Goal: Information Seeking & Learning: Learn about a topic

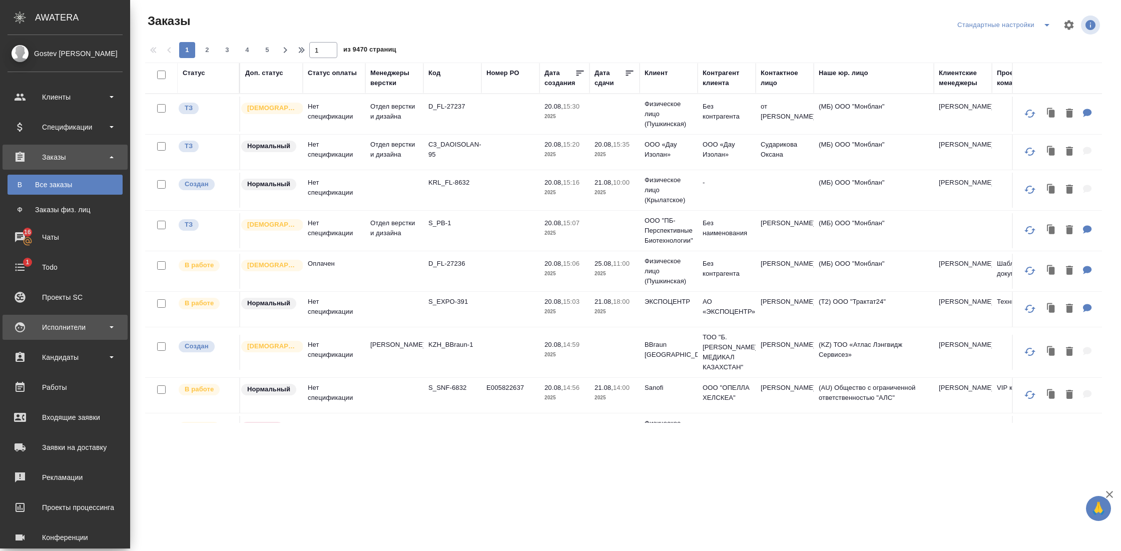
click at [114, 325] on div "Исполнители" at bounding box center [65, 327] width 115 height 15
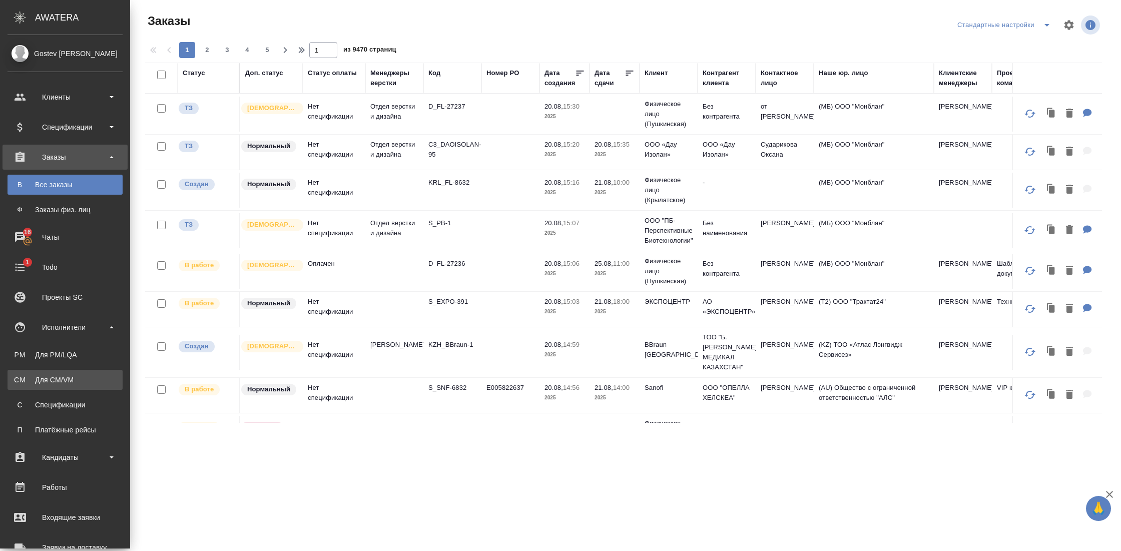
click at [68, 377] on div "Для CM/VM" at bounding box center [65, 380] width 105 height 10
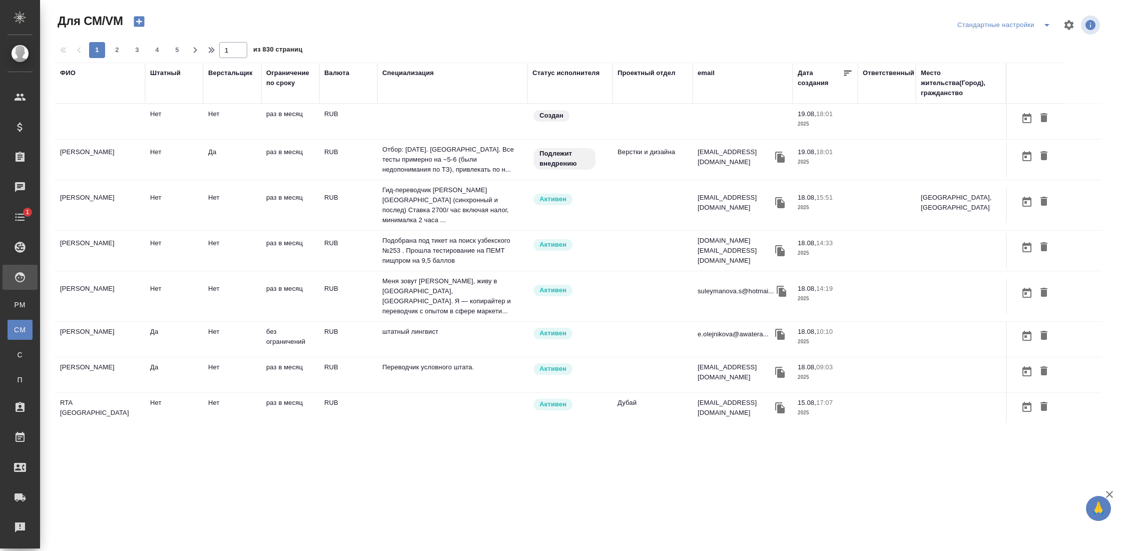
click at [161, 74] on div "Штатный" at bounding box center [165, 73] width 31 height 10
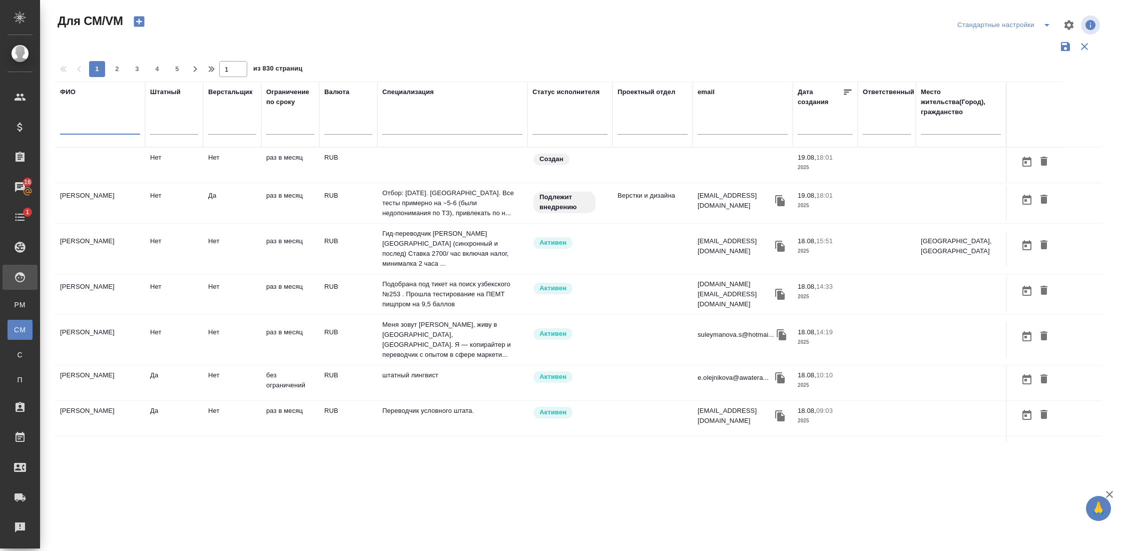
click at [99, 131] on input "text" at bounding box center [100, 128] width 80 height 13
click at [1047, 24] on icon "split button" at bounding box center [1047, 25] width 12 height 12
click at [991, 46] on li "DTPspecialists" at bounding box center [1004, 45] width 105 height 16
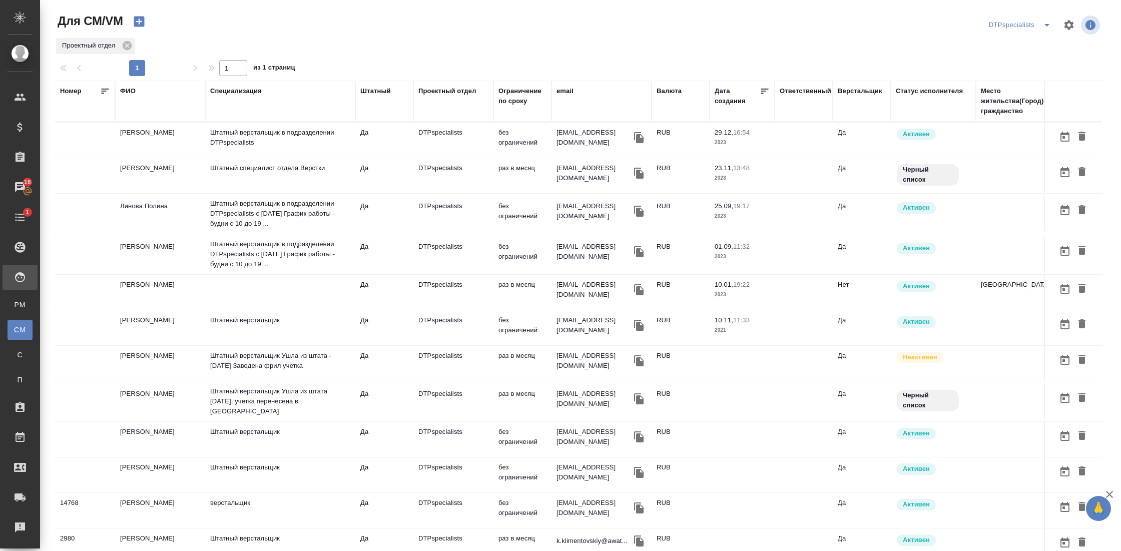
scroll to position [116, 0]
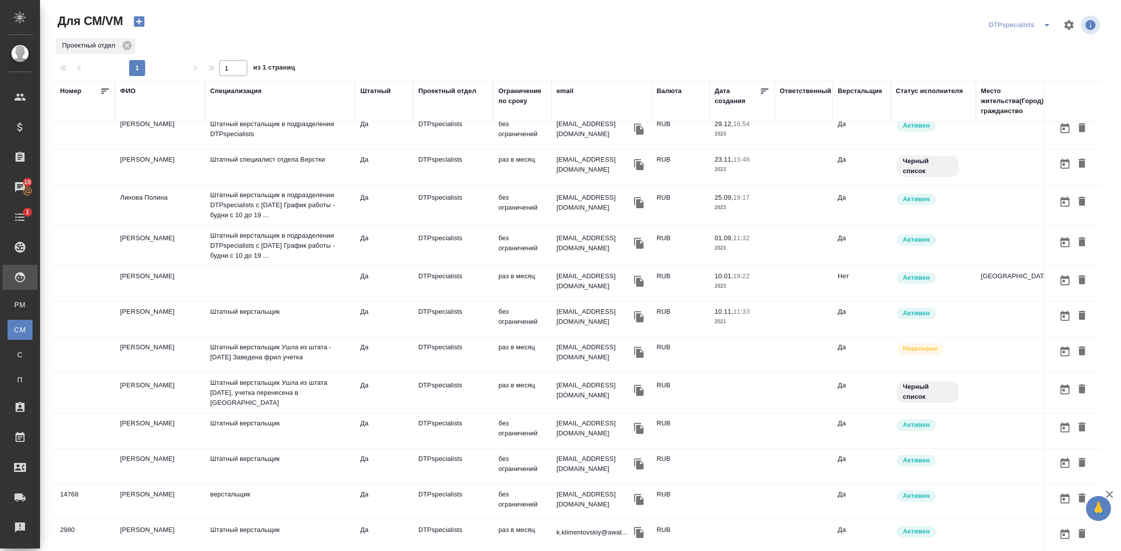
click at [138, 43] on td "Савченко Дмитрий Олегович" at bounding box center [160, 25] width 90 height 35
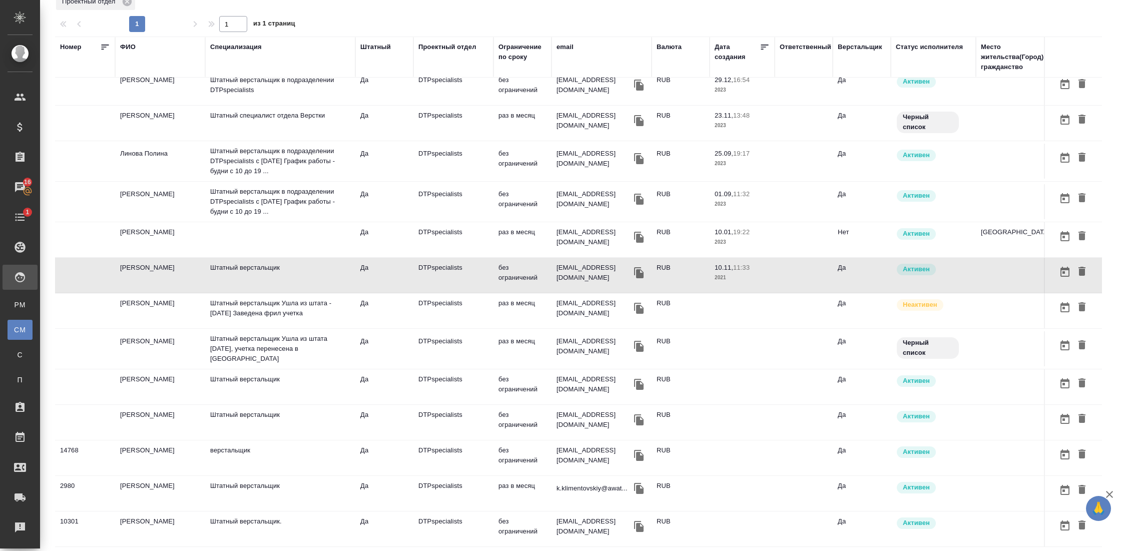
scroll to position [45, 0]
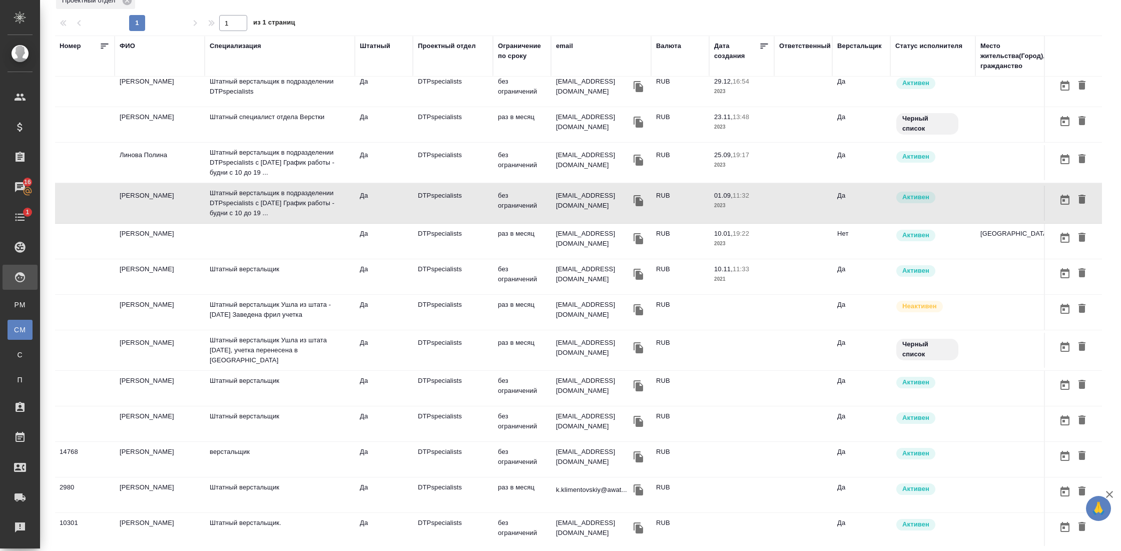
scroll to position [112, 1]
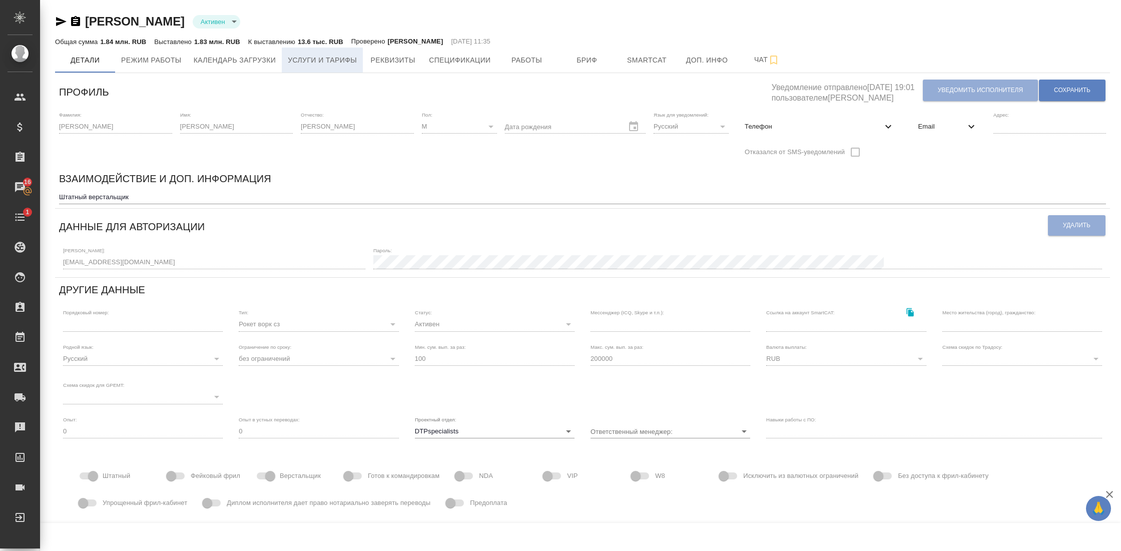
click at [331, 59] on span "Услуги и тарифы" at bounding box center [322, 60] width 69 height 13
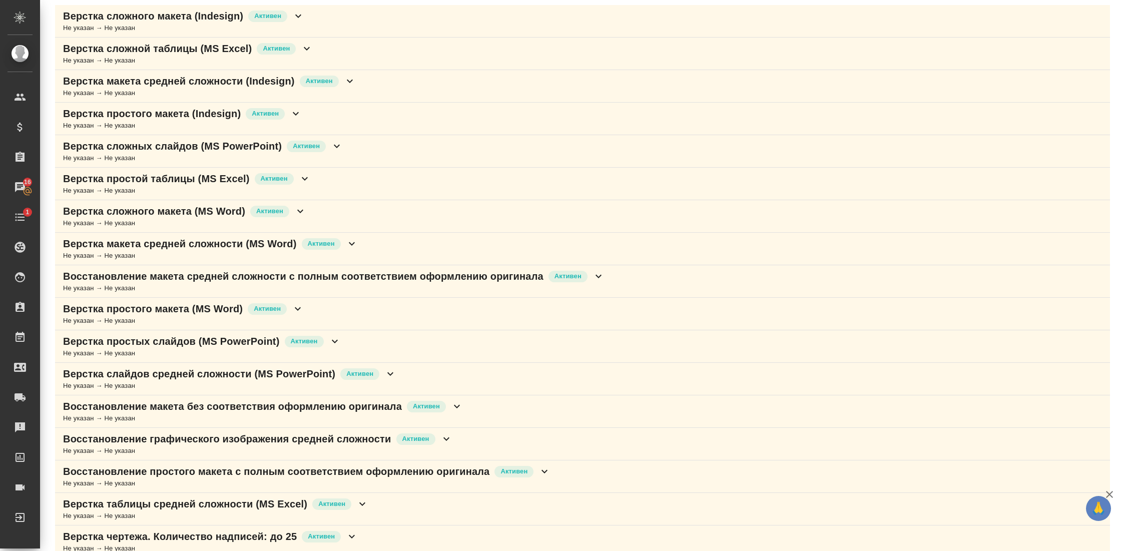
scroll to position [423, 0]
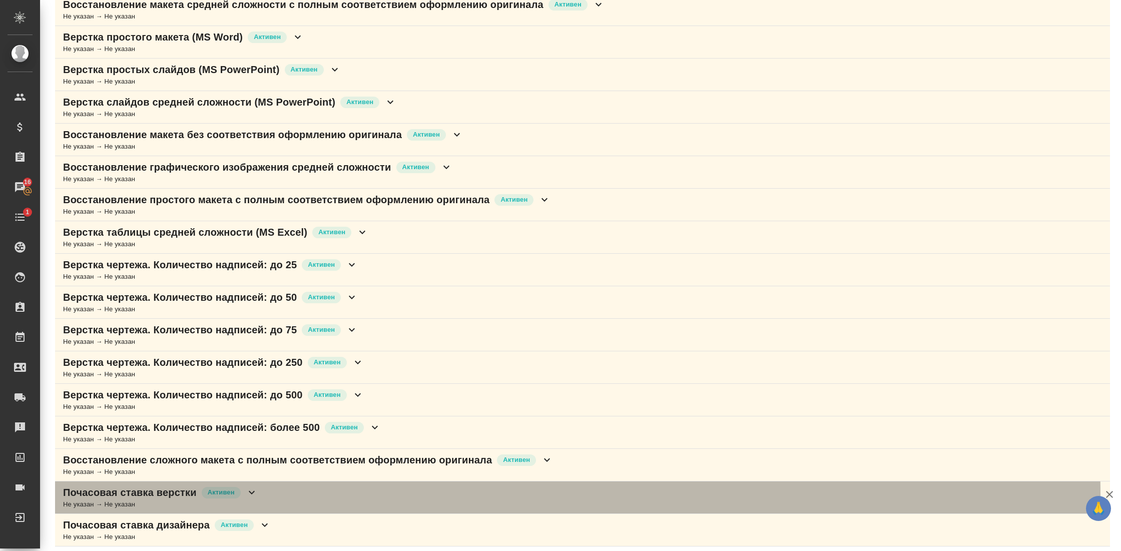
click at [261, 491] on div "Почасовая ставка верстки Активен Не указан → Не указан" at bounding box center [582, 497] width 1055 height 33
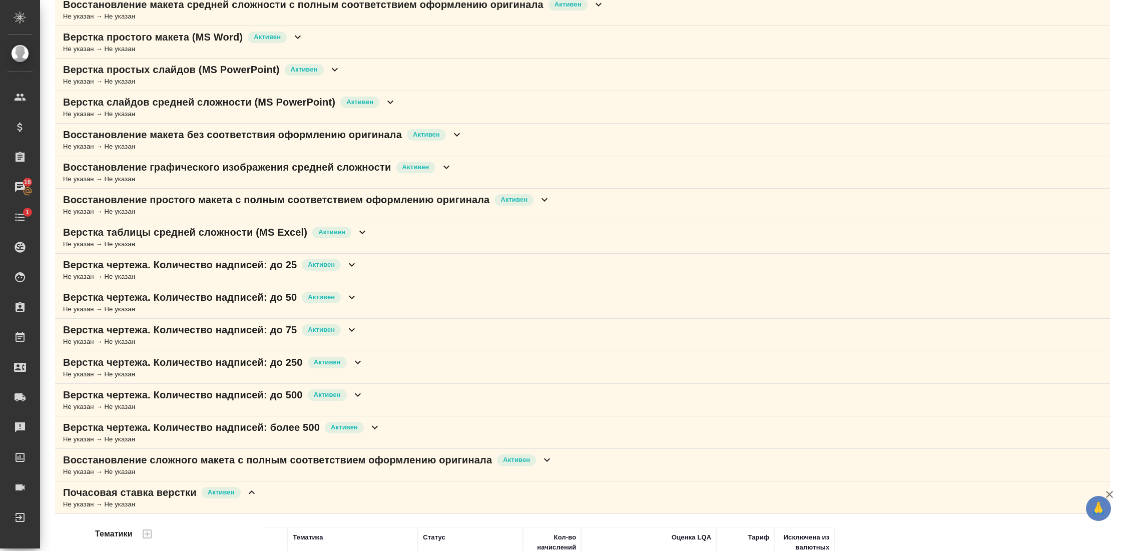
scroll to position [550, 0]
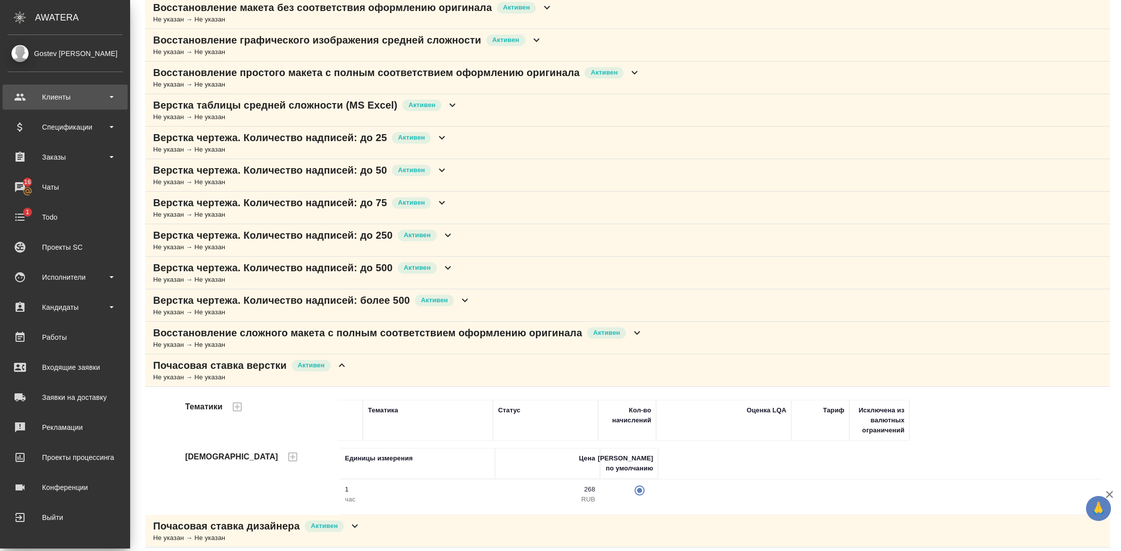
click at [68, 101] on div "Клиенты" at bounding box center [65, 97] width 115 height 15
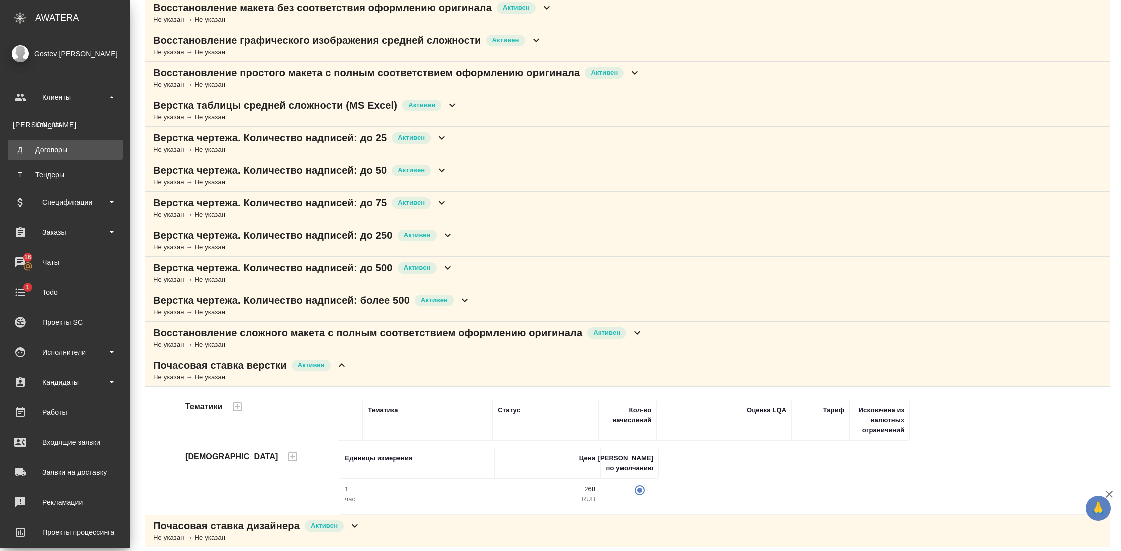
click at [61, 154] on div "Договоры" at bounding box center [65, 150] width 105 height 10
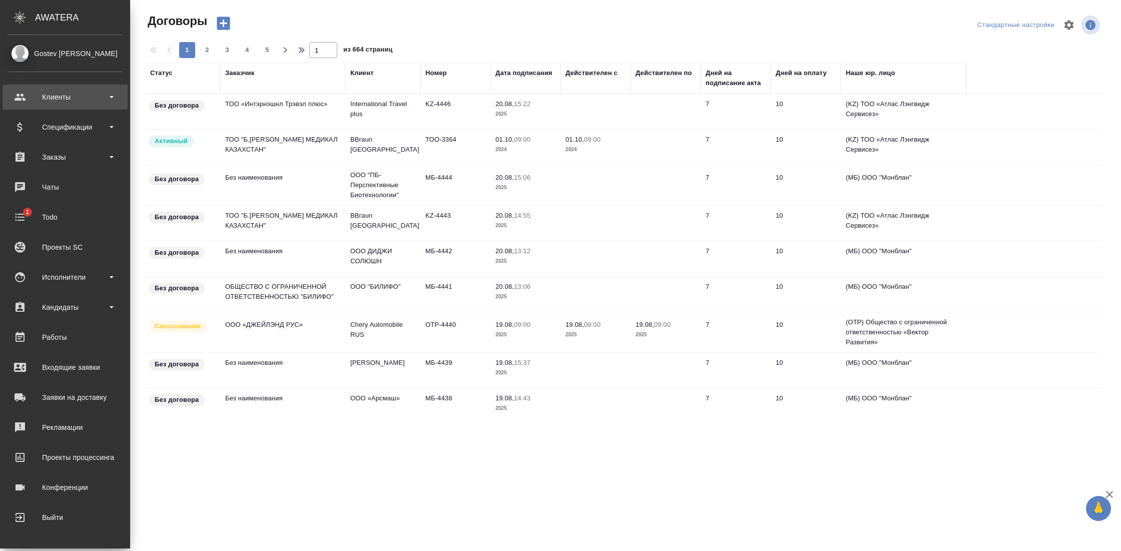
click at [56, 98] on div "Клиенты" at bounding box center [65, 97] width 115 height 15
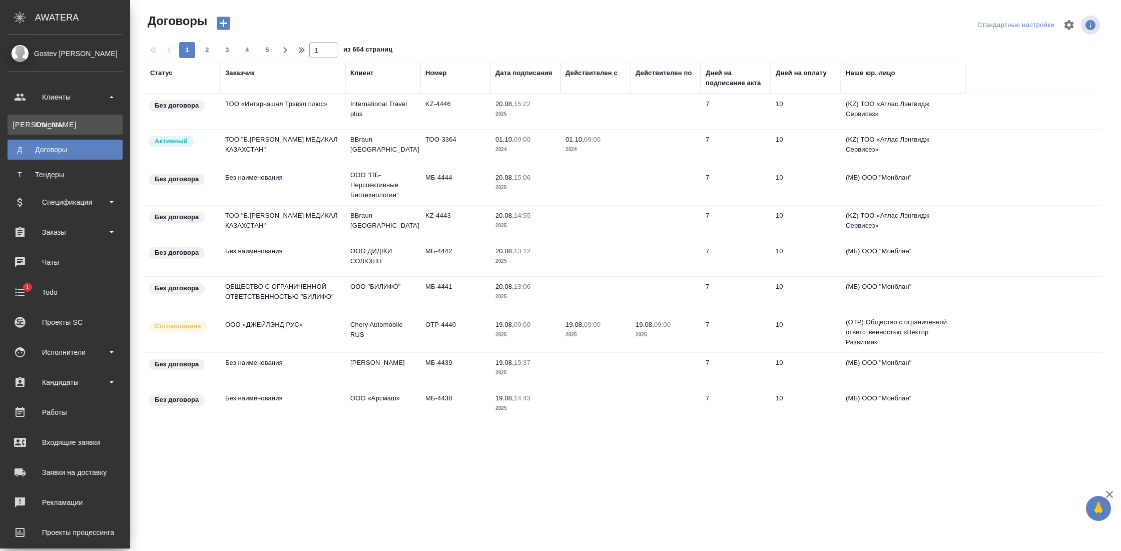
click at [57, 127] on div "Клиенты" at bounding box center [65, 125] width 105 height 10
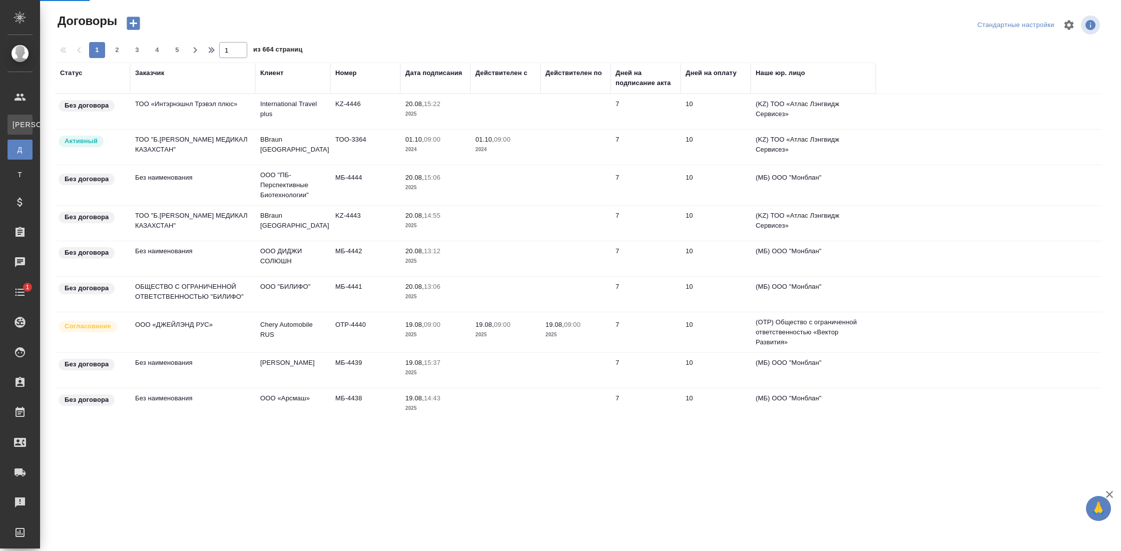
select select "RU"
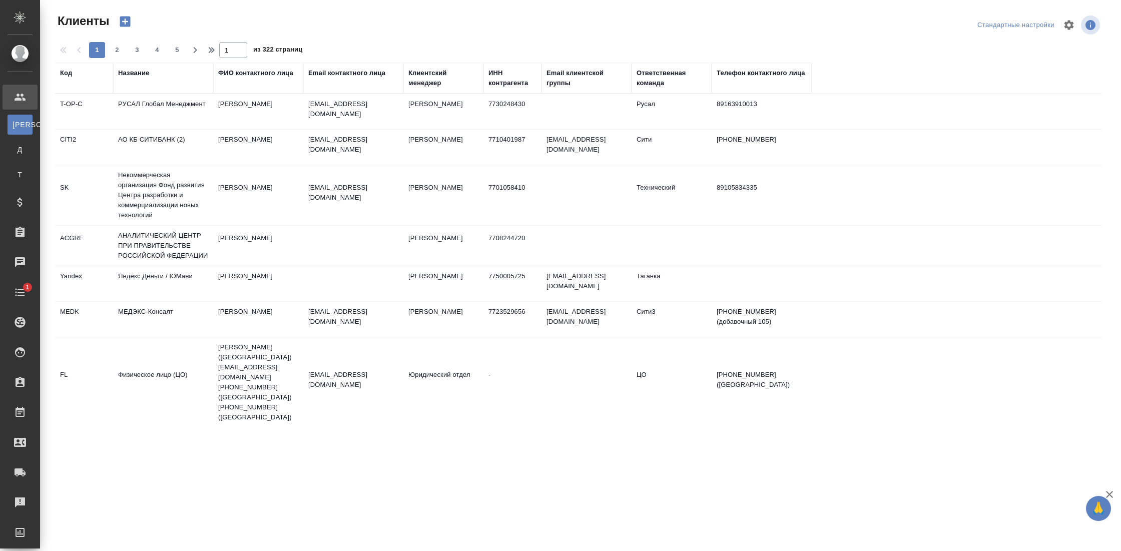
click at [70, 76] on div "Код" at bounding box center [66, 73] width 12 height 10
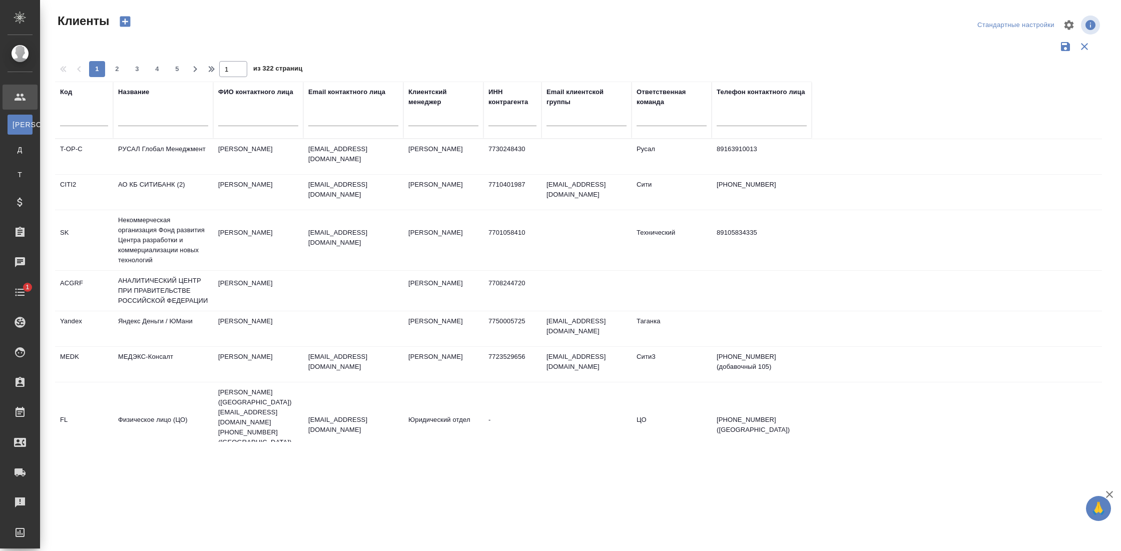
click at [152, 143] on td "РУСАЛ Глобал Менеджмент" at bounding box center [163, 156] width 100 height 35
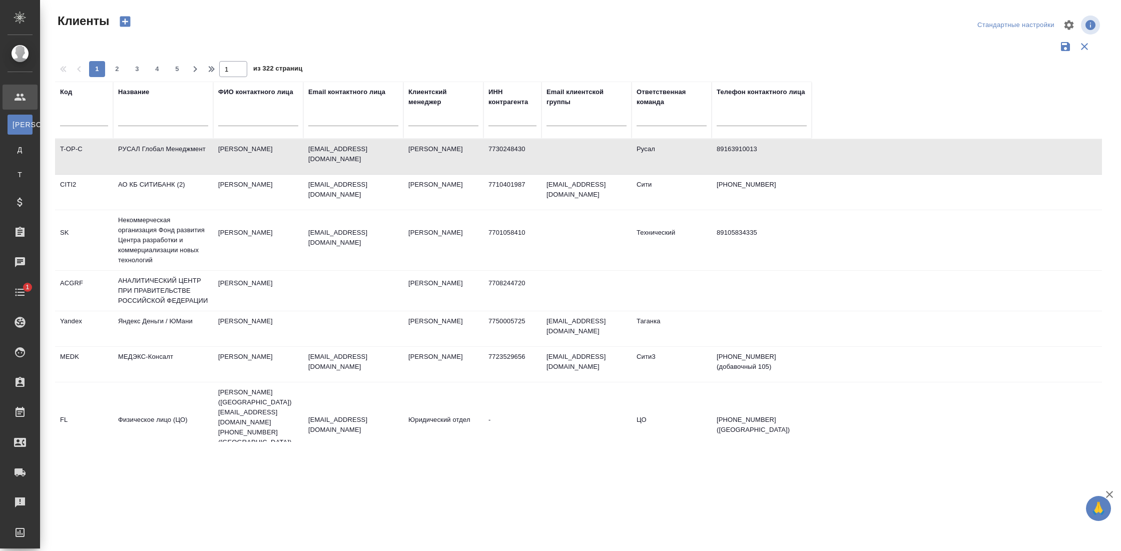
click at [152, 143] on td "РУСАЛ Глобал Менеджмент" at bounding box center [163, 156] width 100 height 35
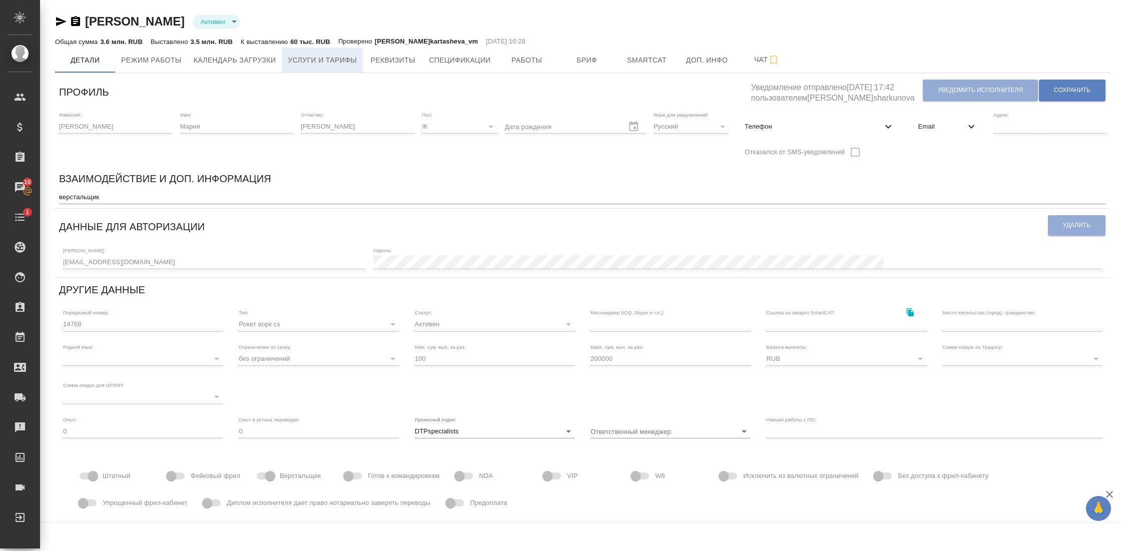
click at [331, 61] on span "Услуги и тарифы" at bounding box center [322, 60] width 69 height 13
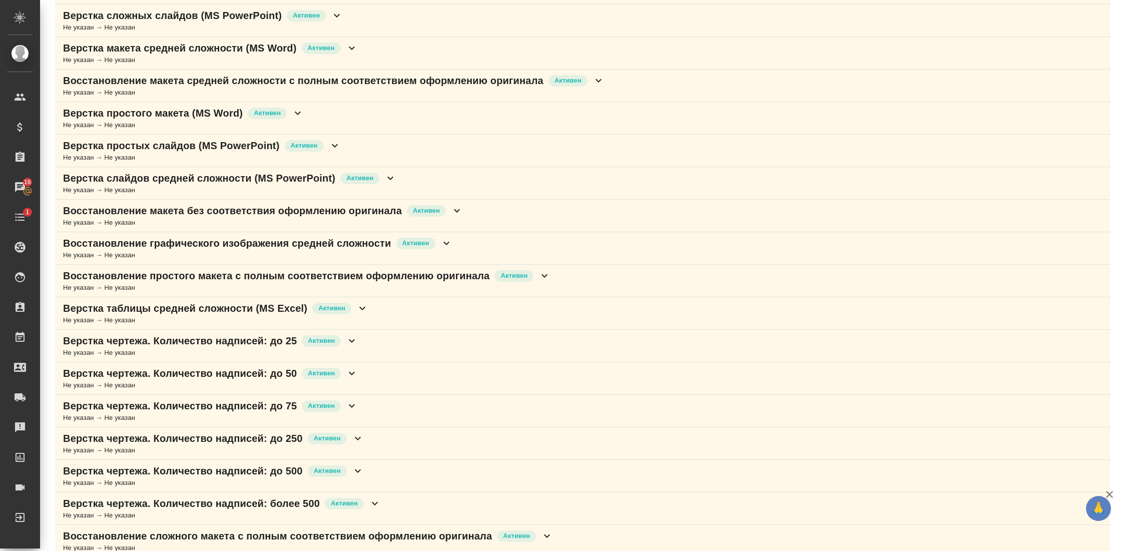
scroll to position [423, 0]
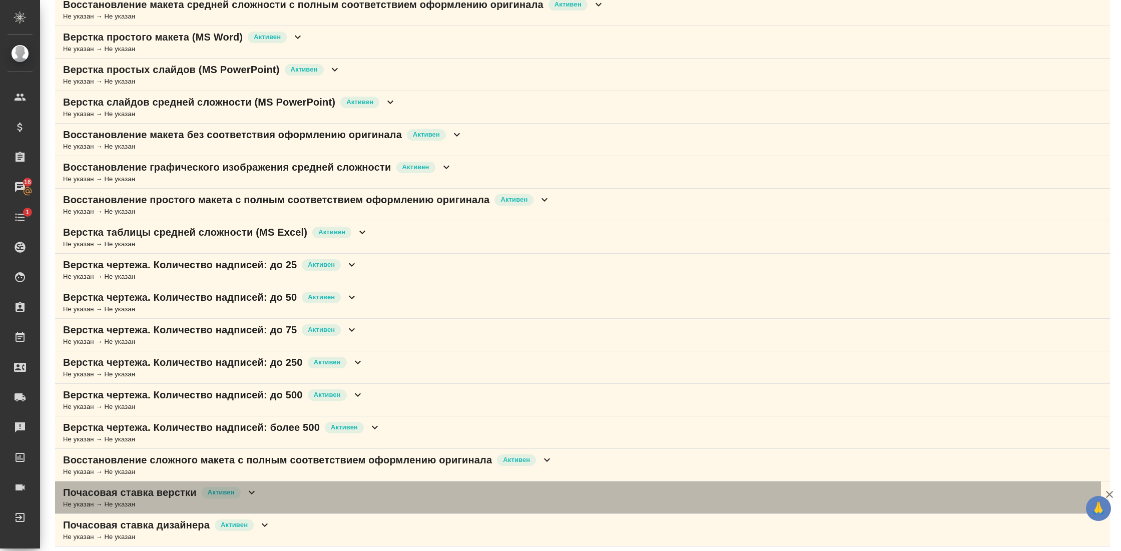
click at [265, 485] on div "Почасовая ставка верстки Активен Не указан → Не указан" at bounding box center [582, 497] width 1055 height 33
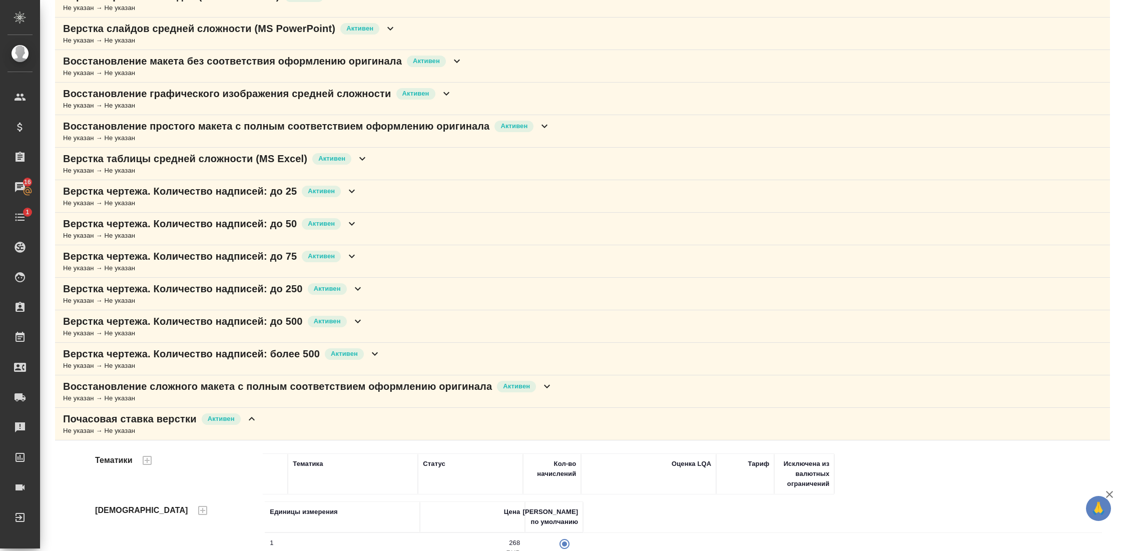
scroll to position [550, 0]
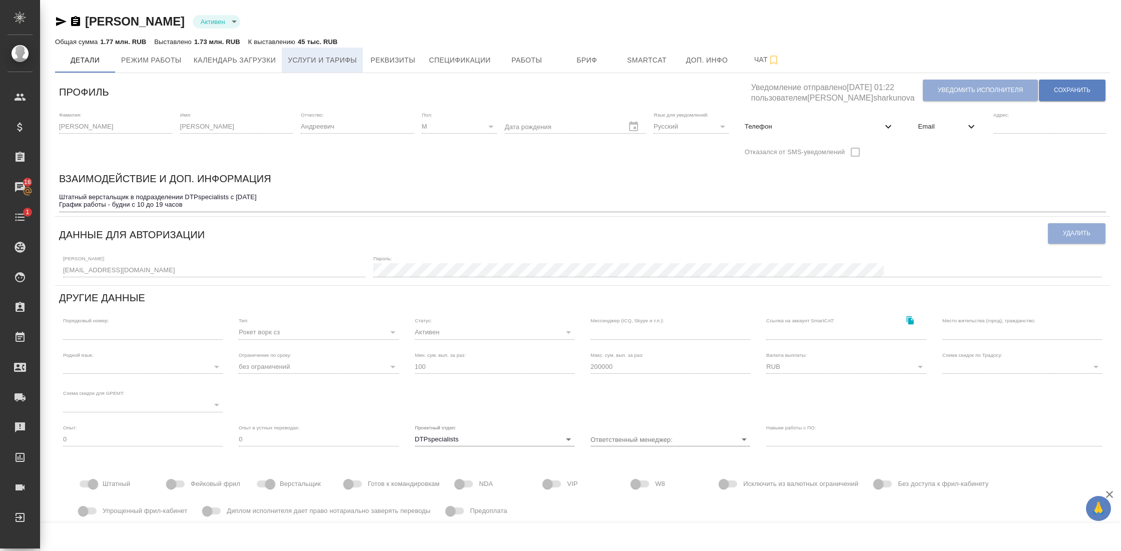
click at [348, 59] on span "Услуги и тарифы" at bounding box center [322, 60] width 69 height 13
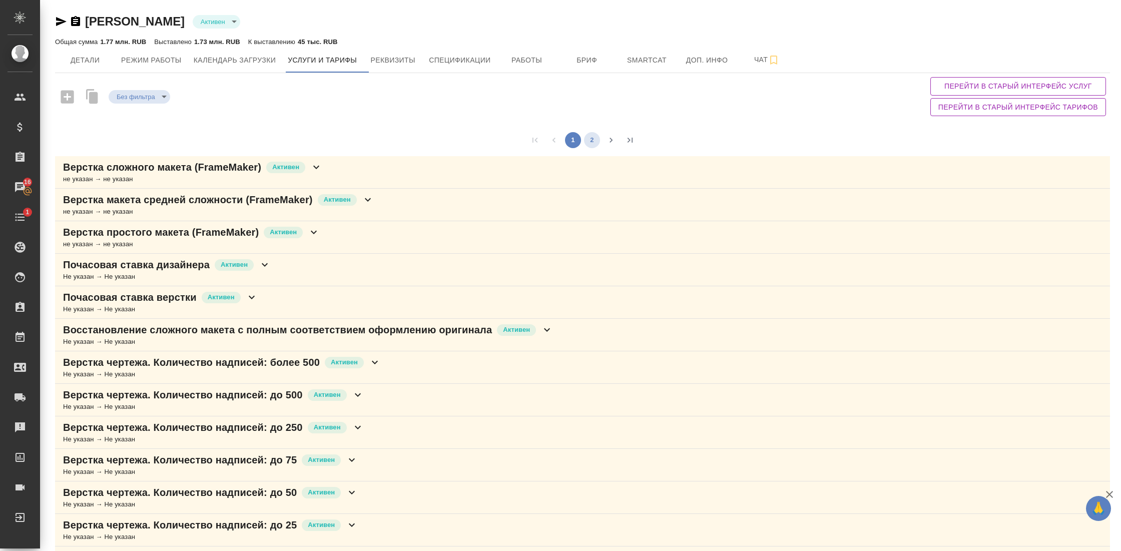
click at [588, 142] on button "2" at bounding box center [592, 140] width 16 height 16
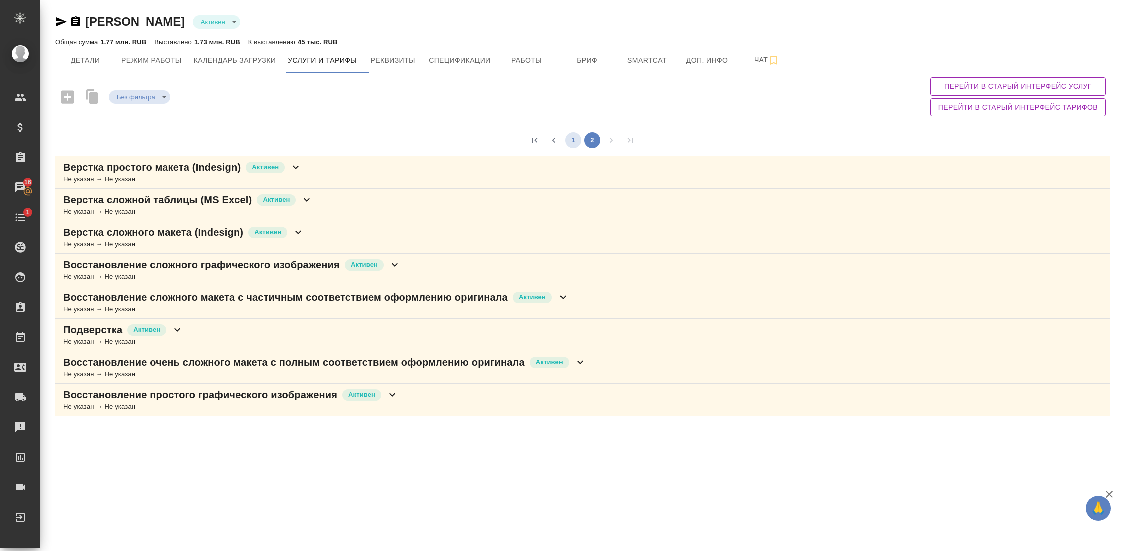
click at [574, 136] on button "1" at bounding box center [573, 140] width 16 height 16
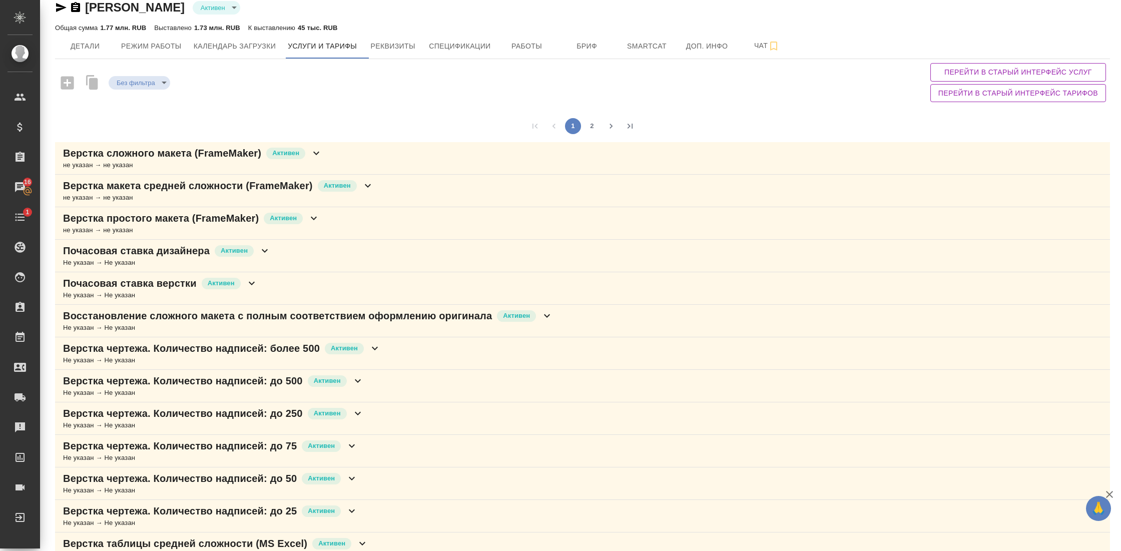
scroll to position [19, 0]
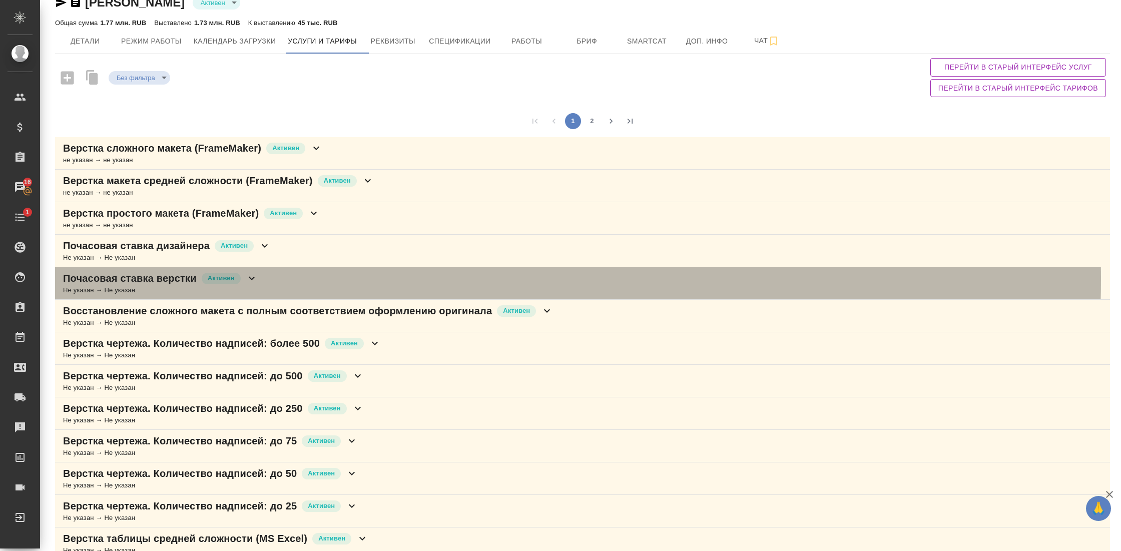
click at [350, 278] on div "Почасовая ставка верстки Активен Не указан → Не указан" at bounding box center [582, 283] width 1055 height 33
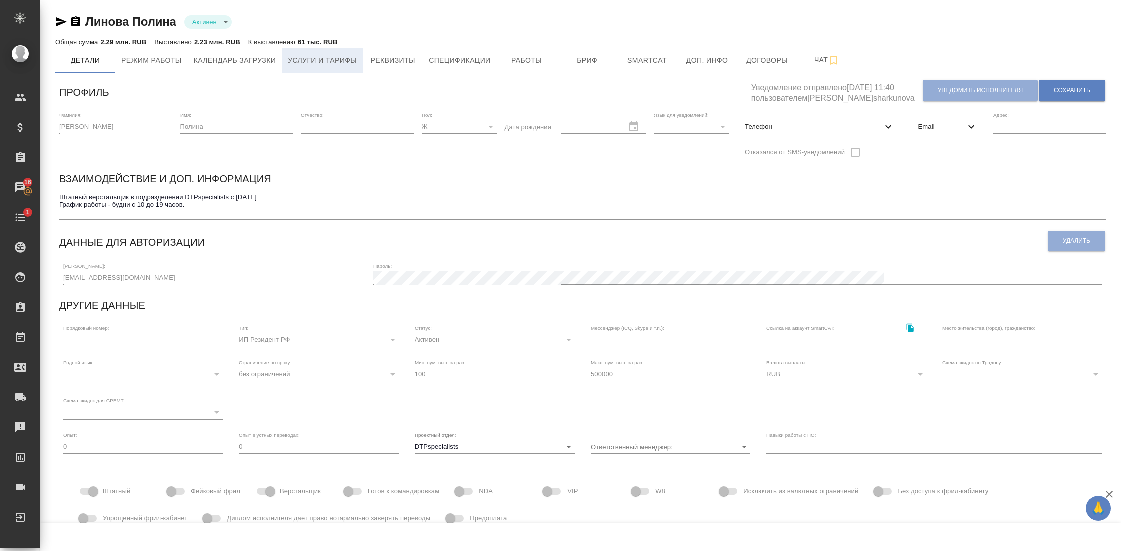
click at [347, 61] on span "Услуги и тарифы" at bounding box center [322, 60] width 69 height 13
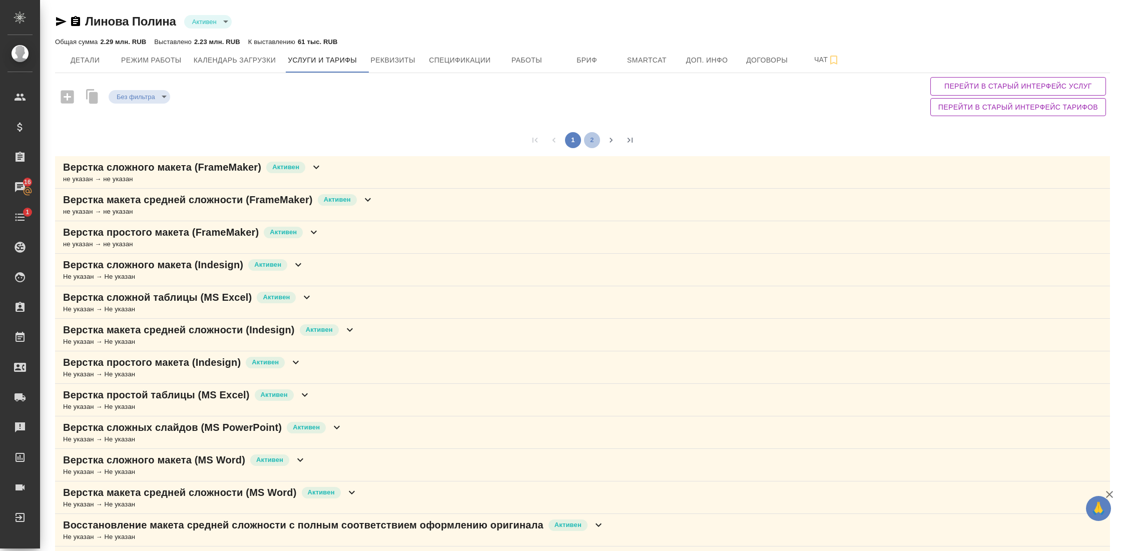
click at [588, 141] on button "2" at bounding box center [592, 140] width 16 height 16
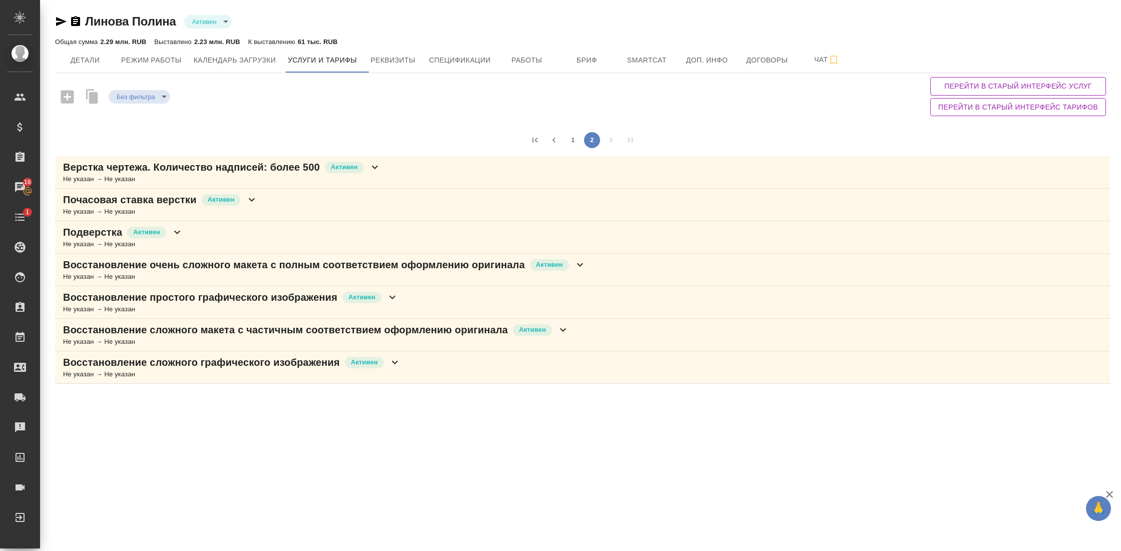
click at [123, 197] on p "Почасовая ставка верстки" at bounding box center [130, 200] width 134 height 14
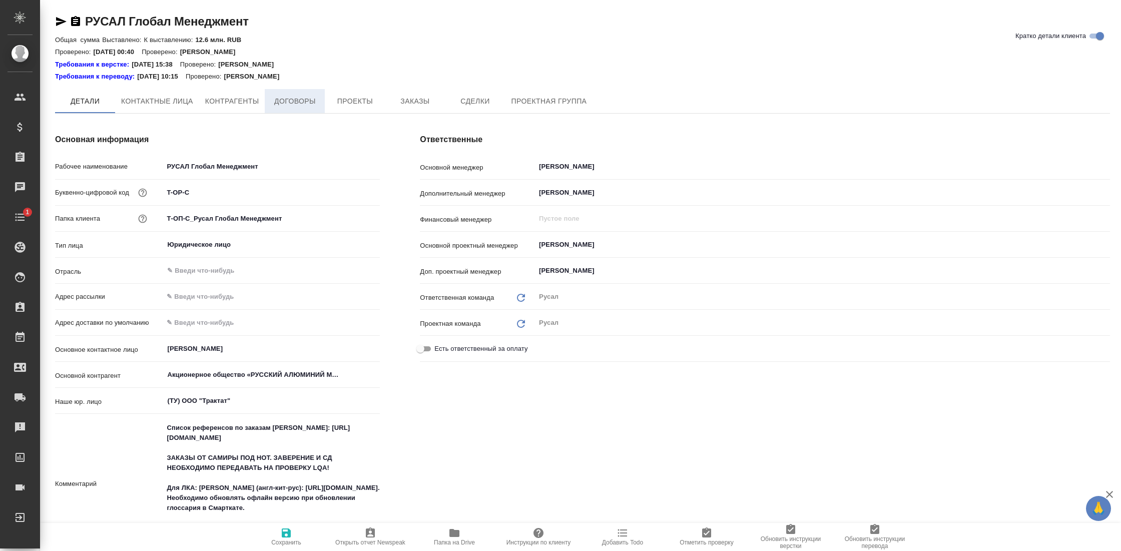
type textarea "x"
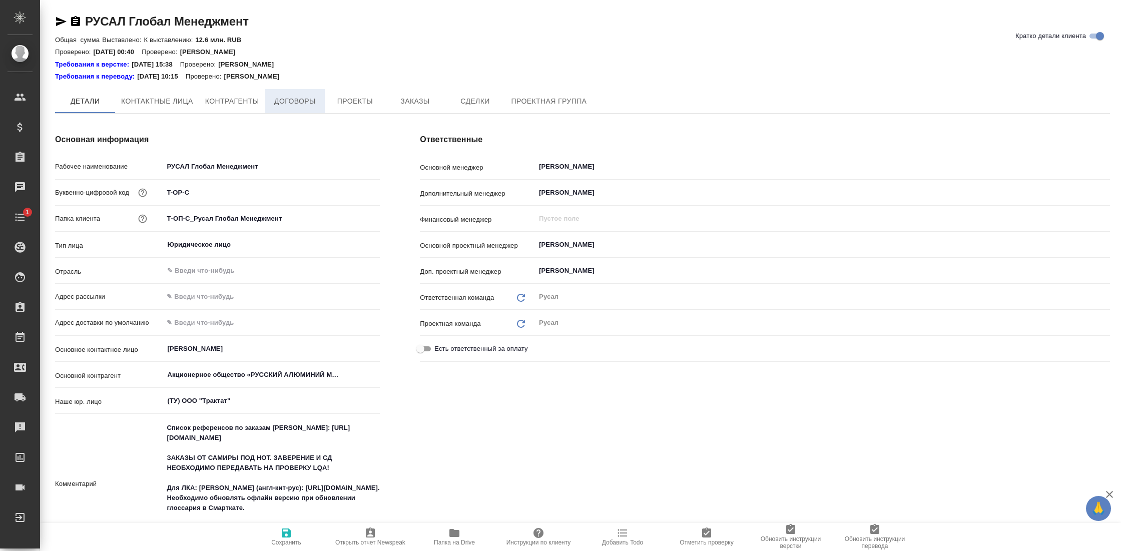
type textarea "x"
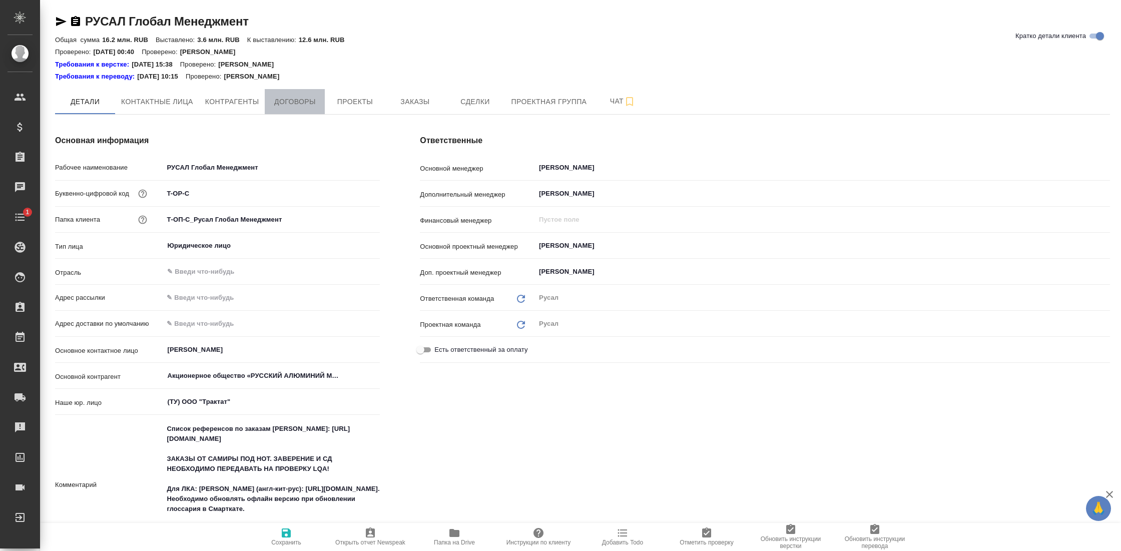
click at [306, 100] on span "Договоры" at bounding box center [295, 102] width 48 height 13
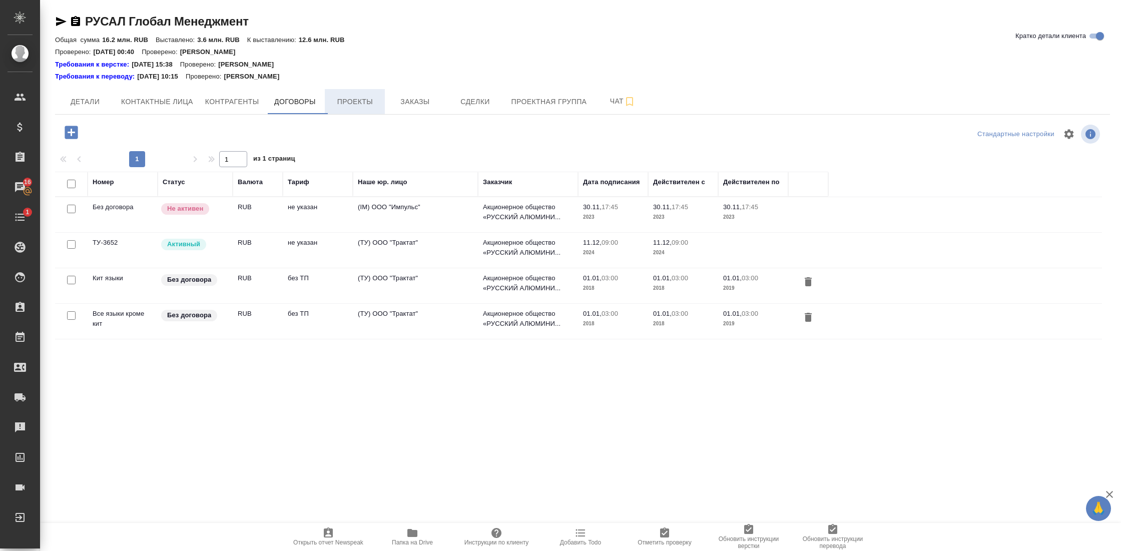
click at [373, 104] on span "Проекты" at bounding box center [355, 102] width 48 height 13
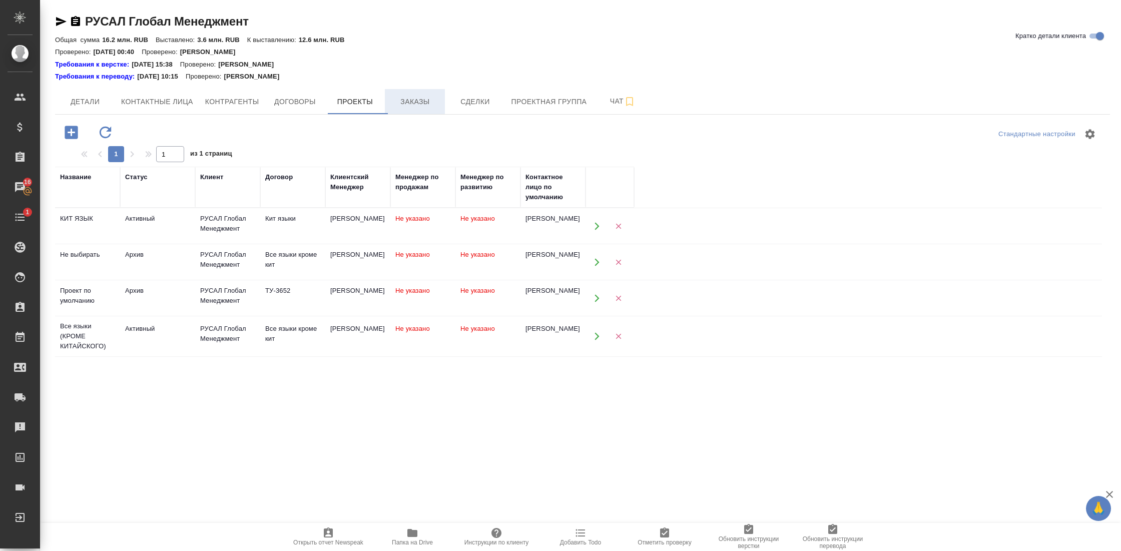
click at [415, 102] on span "Заказы" at bounding box center [415, 102] width 48 height 13
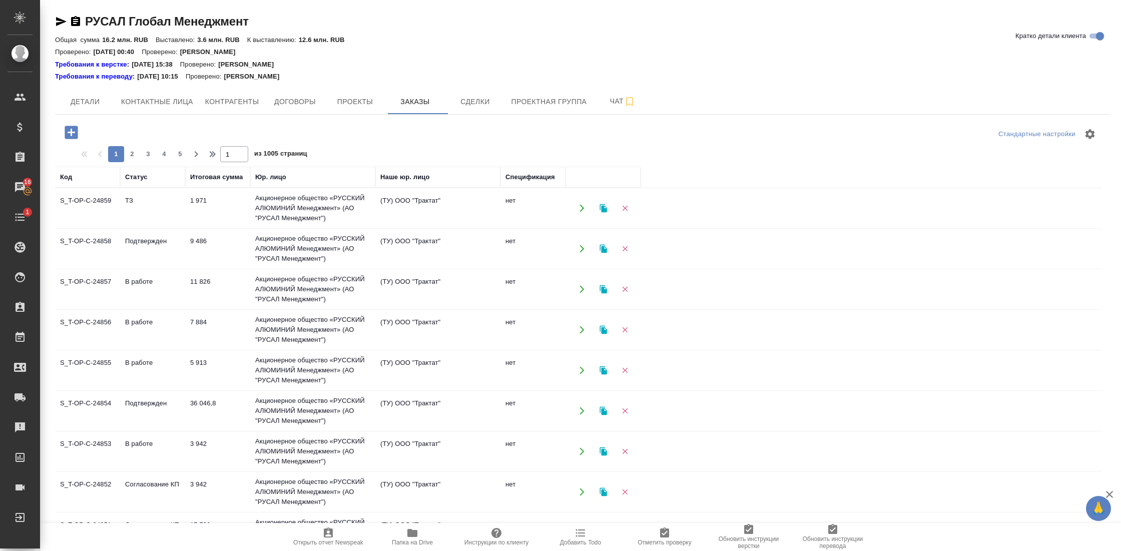
click at [582, 244] on icon "button" at bounding box center [582, 248] width 9 height 9
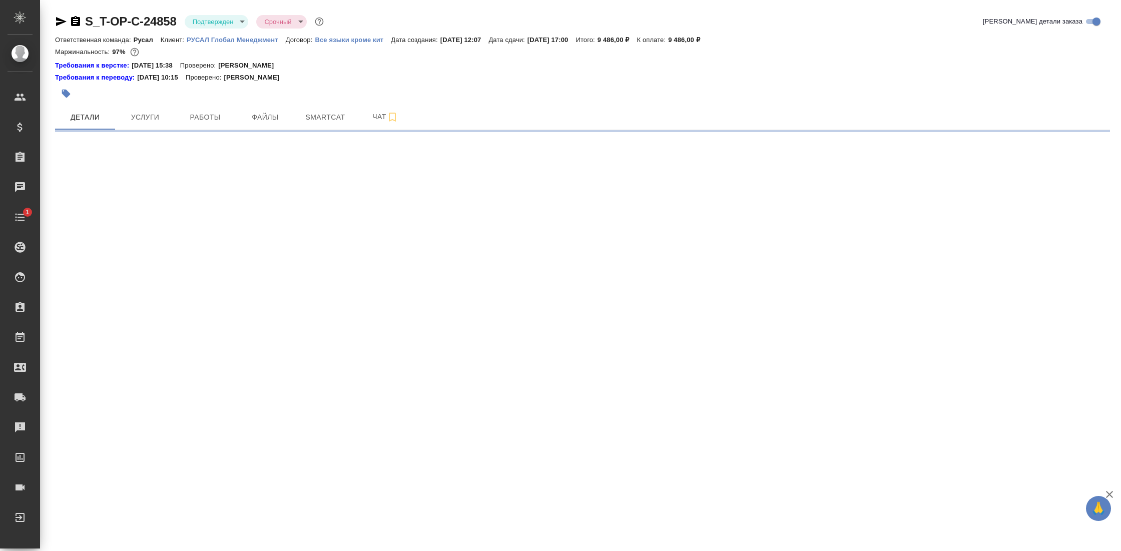
select select "RU"
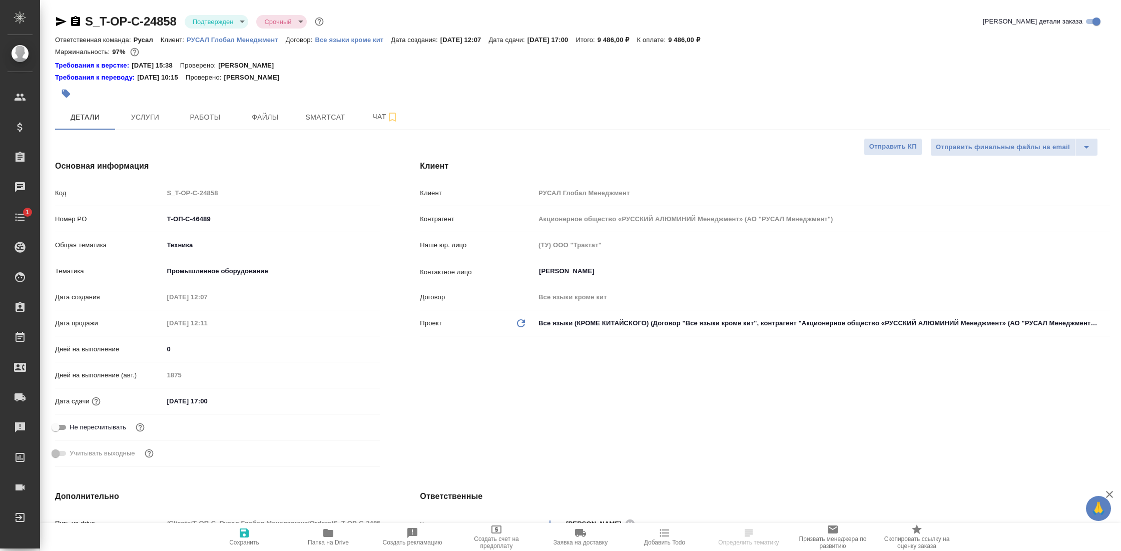
type textarea "x"
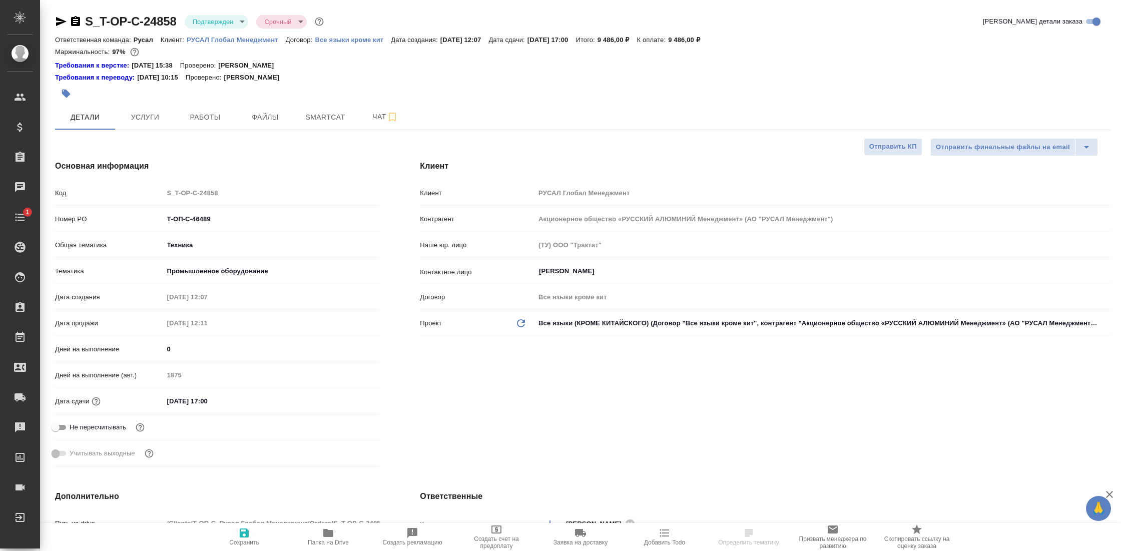
type textarea "x"
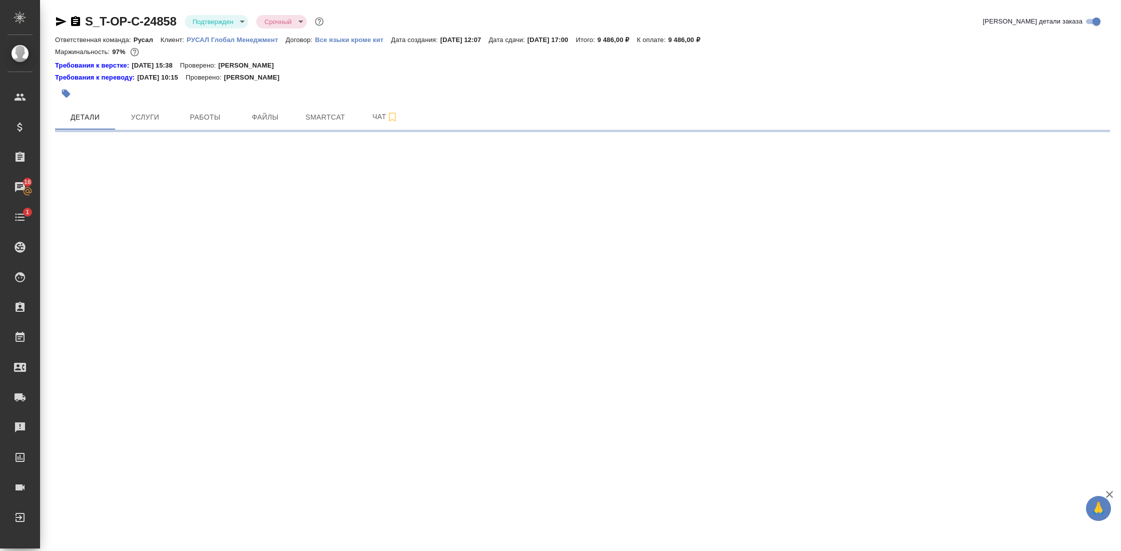
select select "RU"
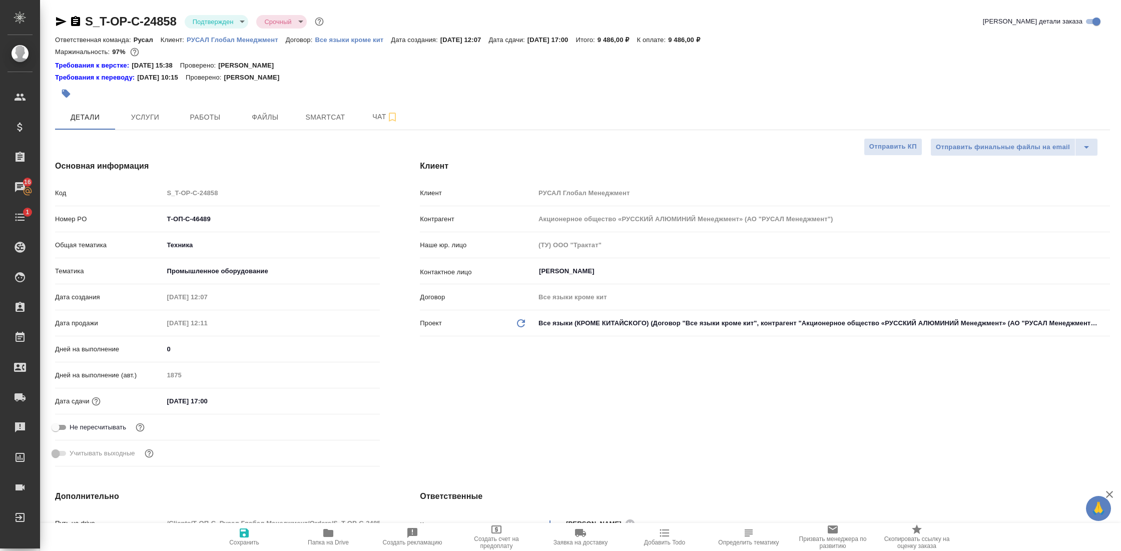
type textarea "x"
click at [367, 41] on p "Все языки кроме кит" at bounding box center [353, 40] width 76 height 8
type textarea "x"
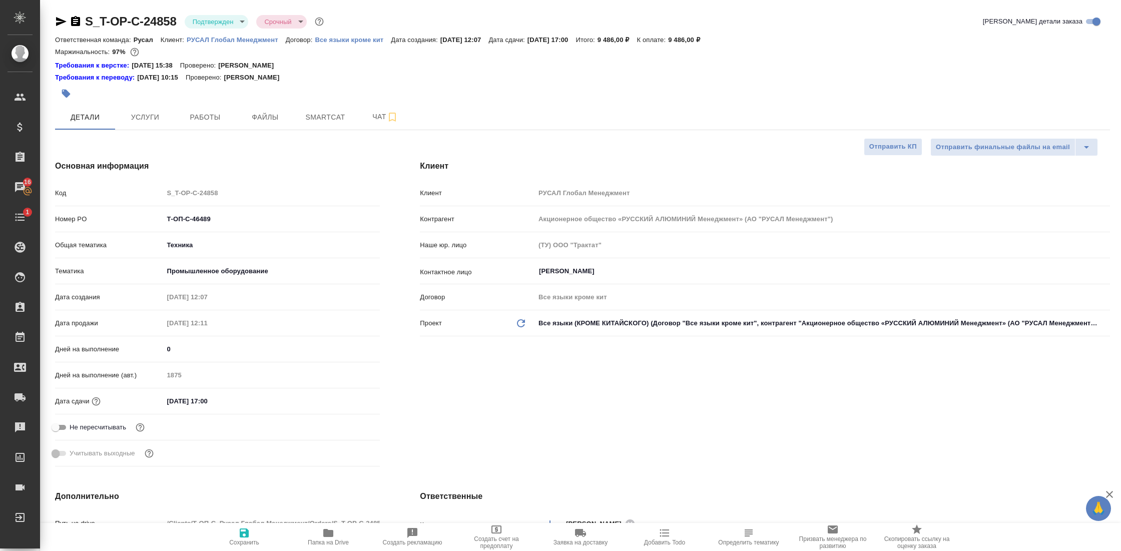
type textarea "x"
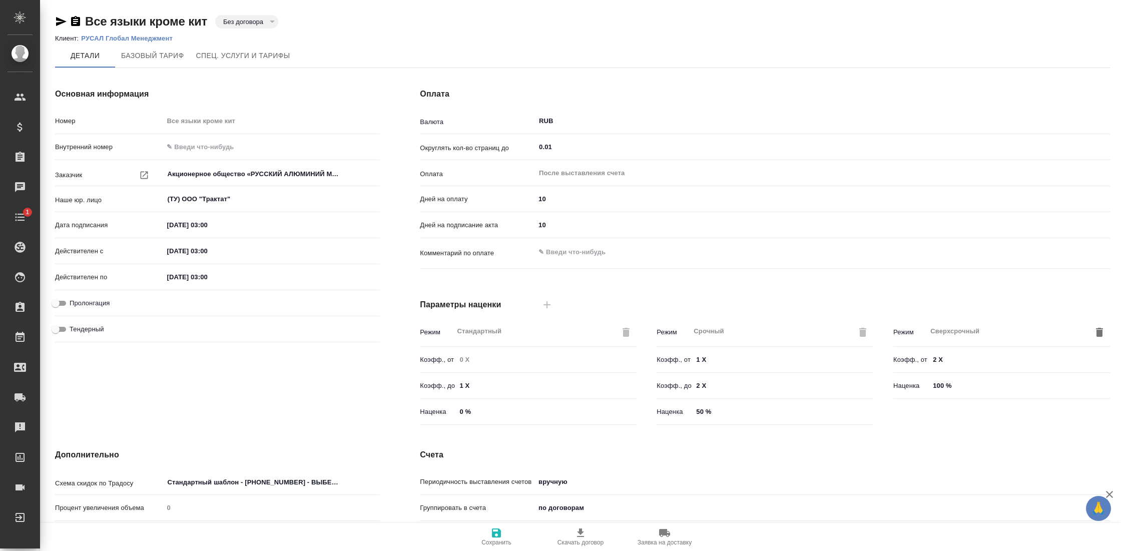
scroll to position [140, 0]
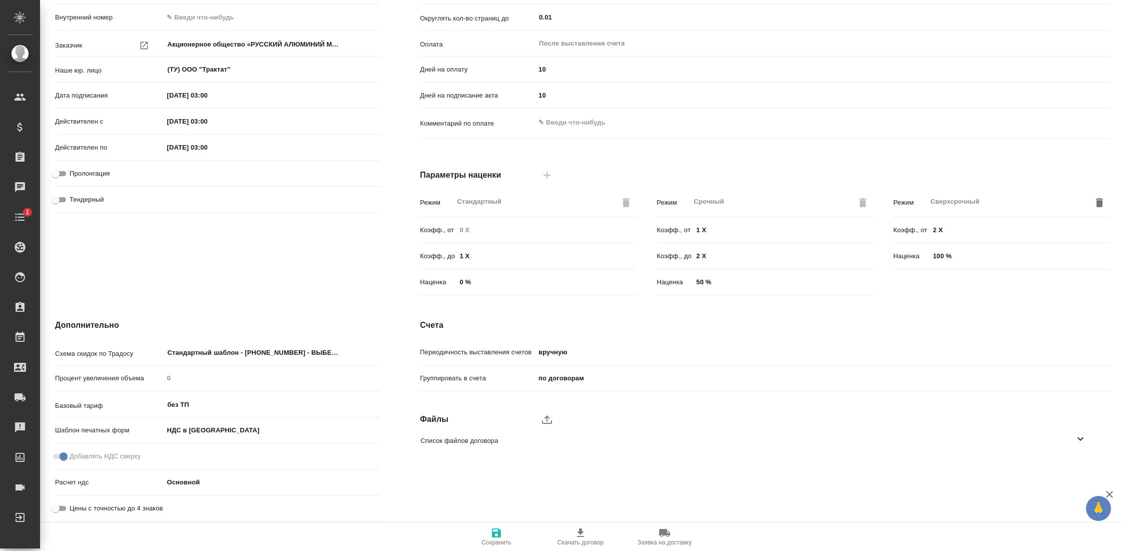
click at [540, 436] on span "Список файлов договора" at bounding box center [747, 441] width 654 height 10
click at [1062, 461] on icon "button" at bounding box center [1068, 467] width 12 height 12
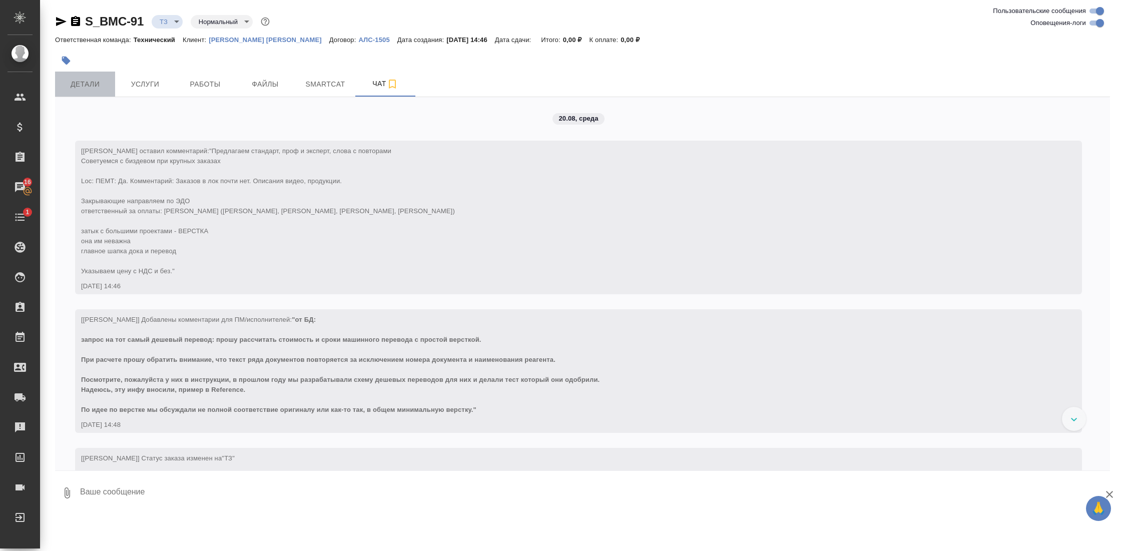
click at [91, 79] on span "Детали" at bounding box center [85, 84] width 48 height 13
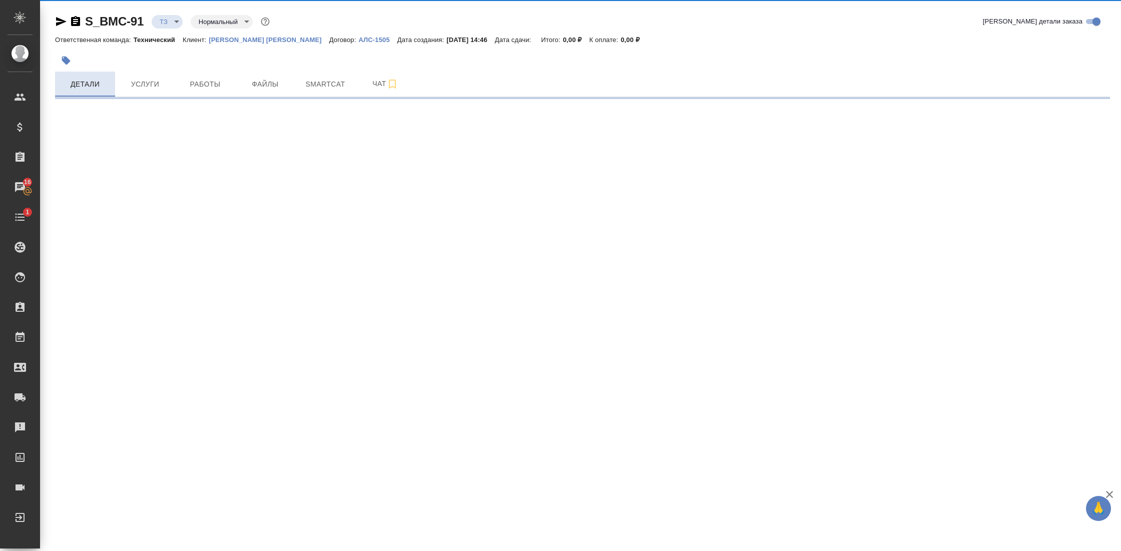
select select "RU"
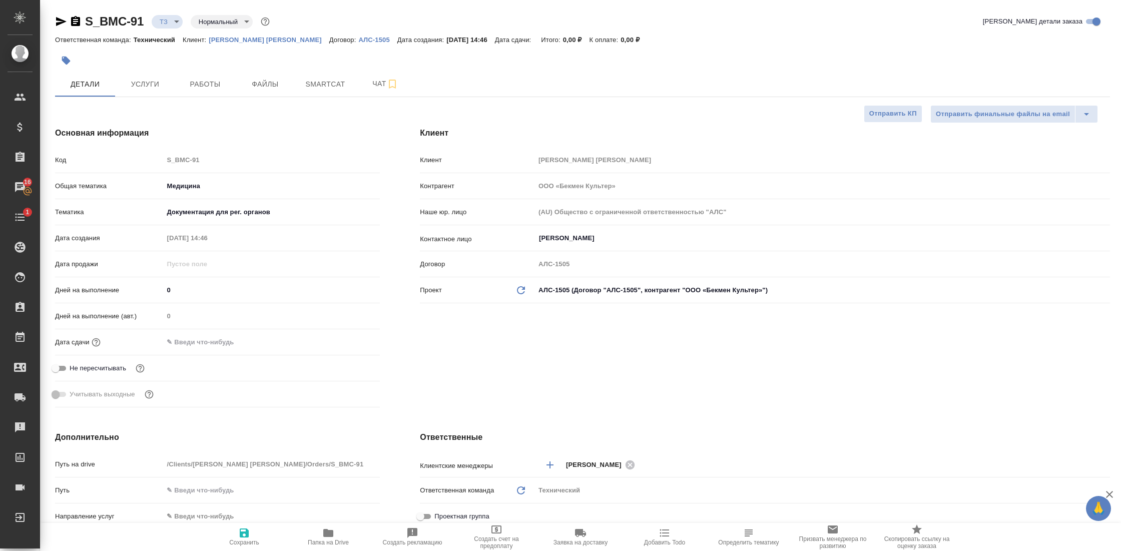
type textarea "x"
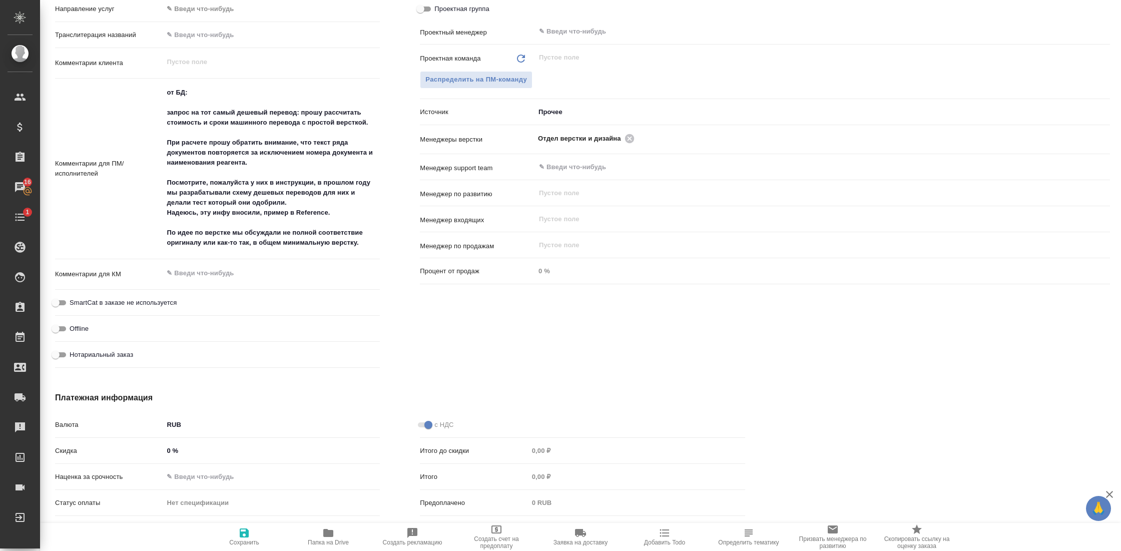
scroll to position [527, 0]
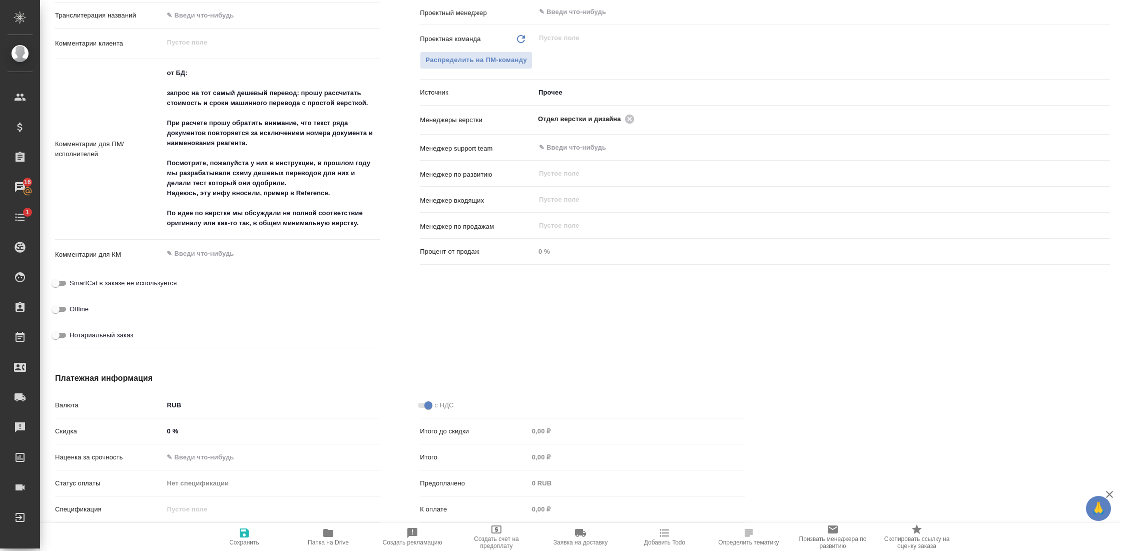
click at [329, 539] on span "Папка на Drive" at bounding box center [328, 542] width 41 height 7
type textarea "x"
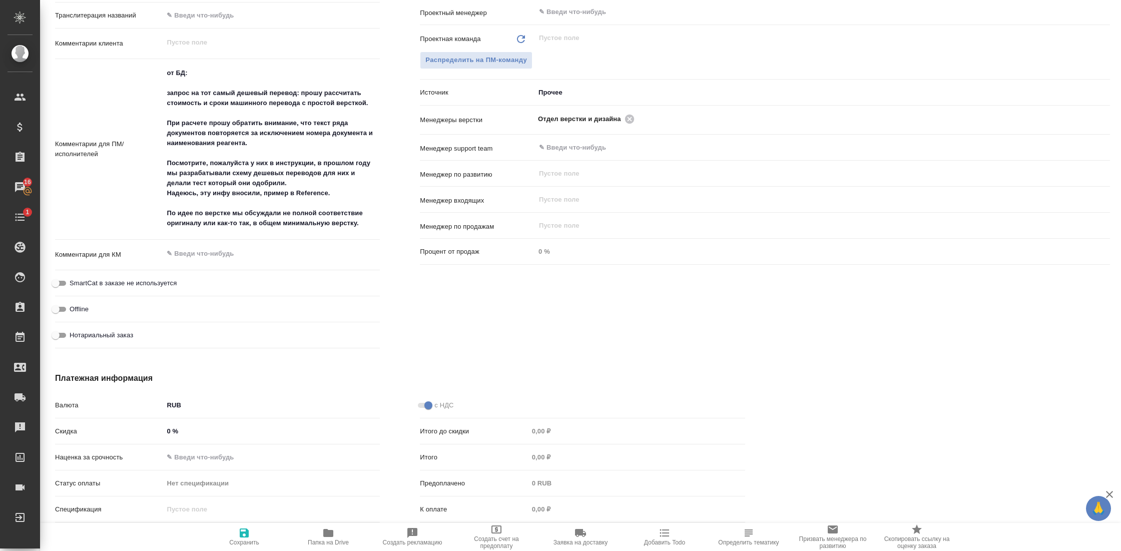
type textarea "x"
